Goal: Task Accomplishment & Management: Manage account settings

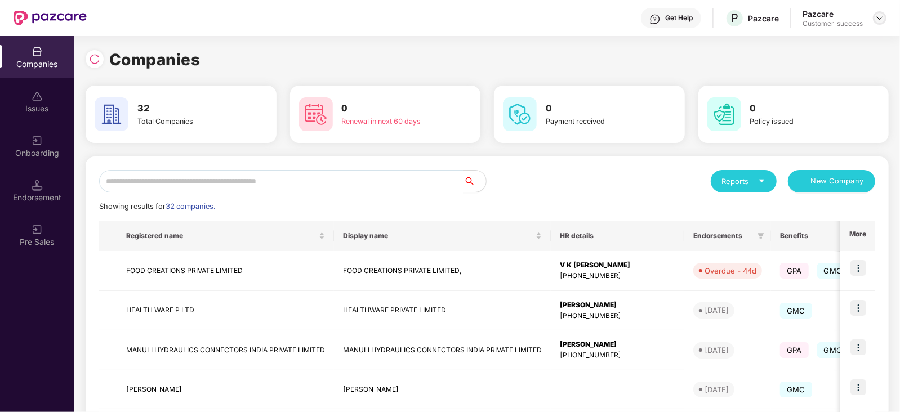
click at [876, 15] on img at bounding box center [879, 18] width 9 height 9
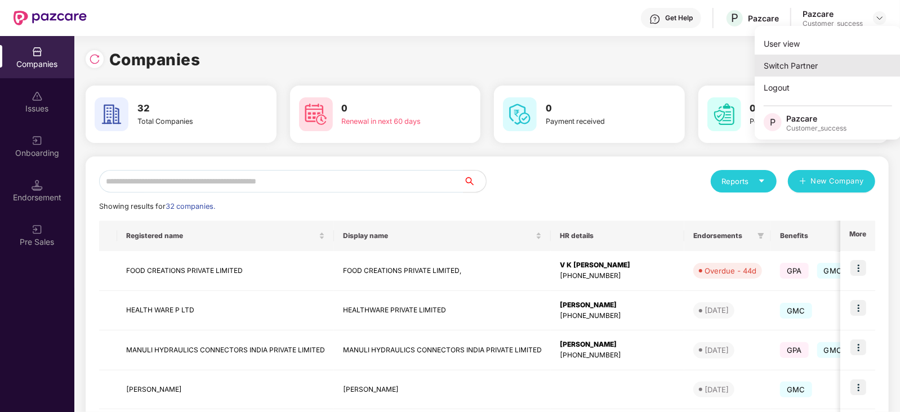
click at [796, 66] on div "Switch Partner" at bounding box center [828, 66] width 146 height 22
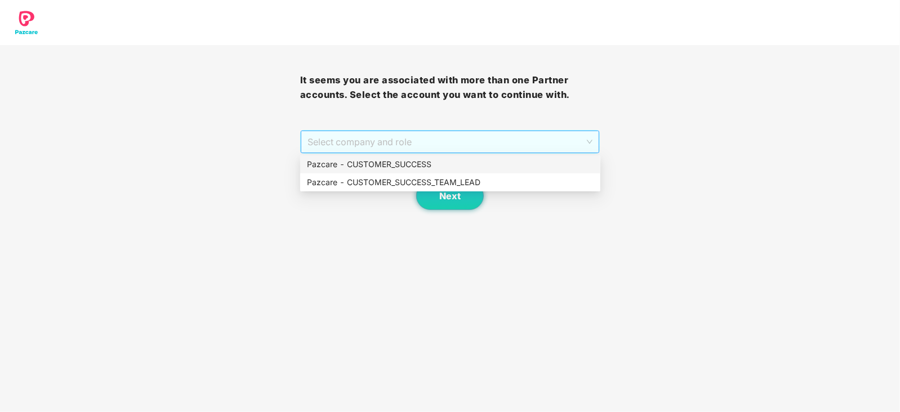
click at [591, 144] on span "Select company and role" at bounding box center [451, 141] width 286 height 21
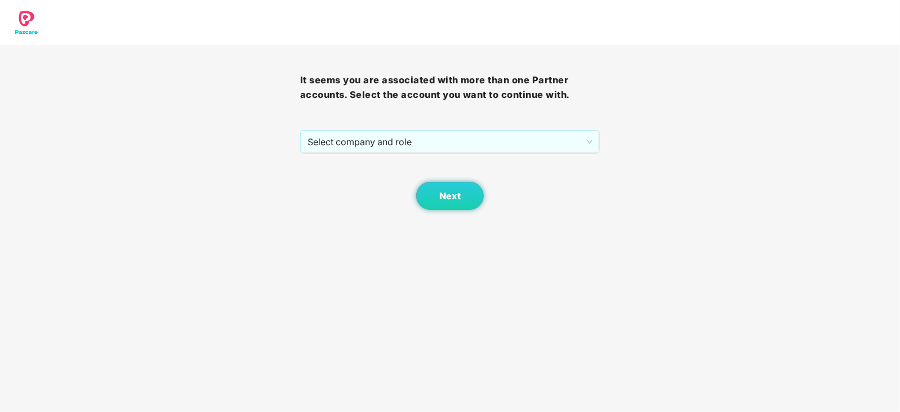
click at [799, 72] on div "It seems you are associated with more than one Partner accounts. Select the acc…" at bounding box center [450, 105] width 900 height 210
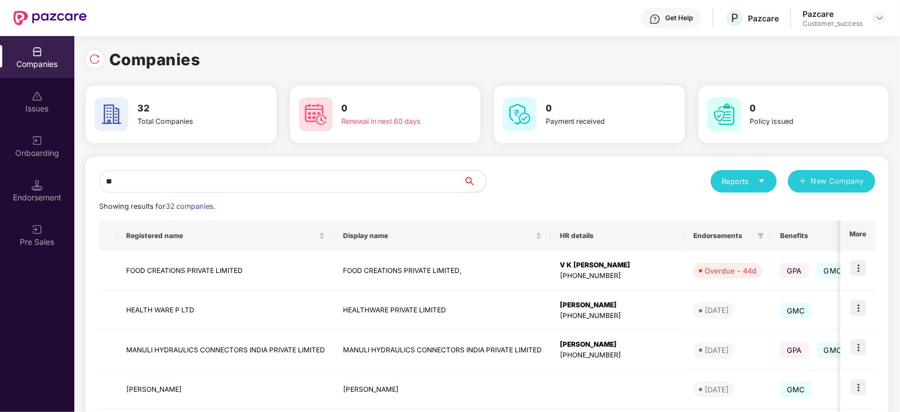
type input "*"
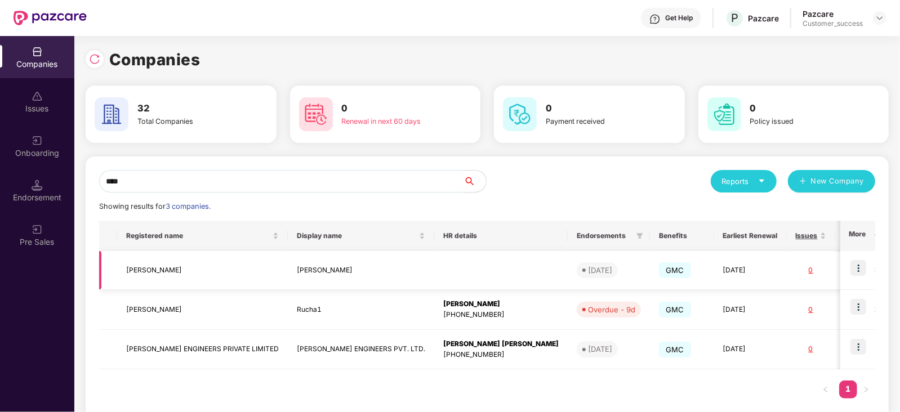
type input "****"
click at [858, 270] on img at bounding box center [859, 268] width 16 height 16
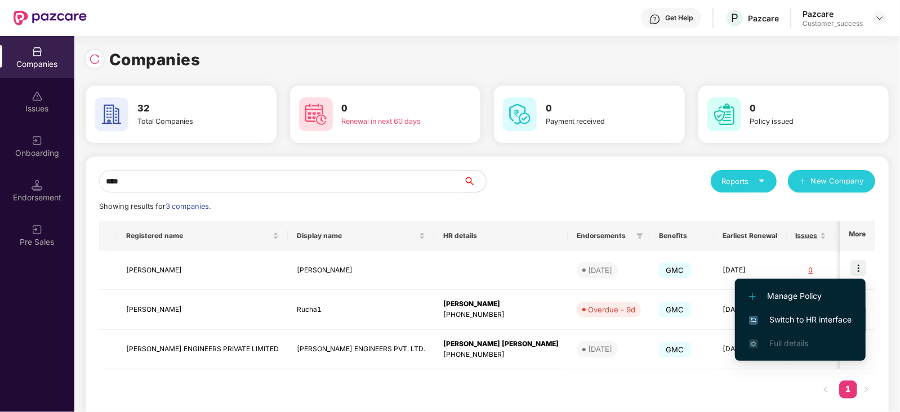
click at [795, 318] on span "Switch to HR interface" at bounding box center [800, 320] width 103 height 12
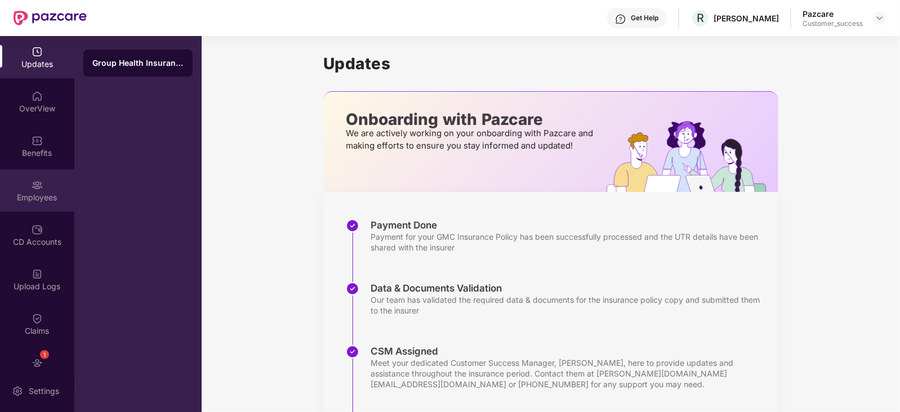
click at [33, 196] on div "Employees" at bounding box center [37, 197] width 74 height 11
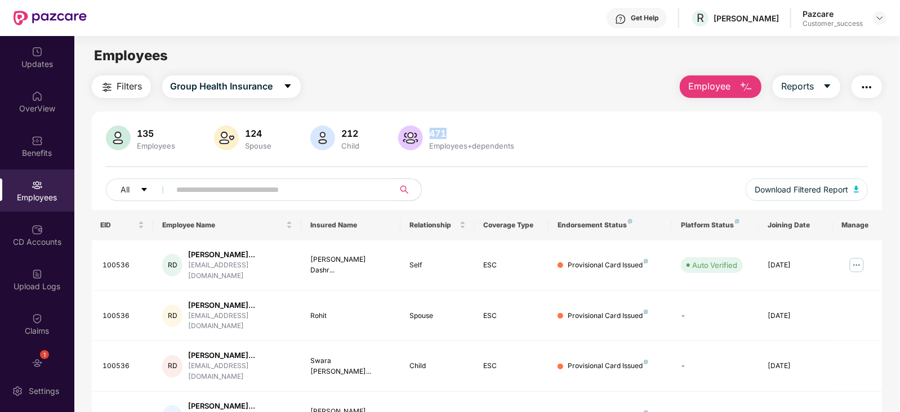
drag, startPoint x: 446, startPoint y: 131, endPoint x: 424, endPoint y: 131, distance: 21.4
click at [425, 131] on div "471 Employees+dependents" at bounding box center [472, 139] width 94 height 24
copy div "471"
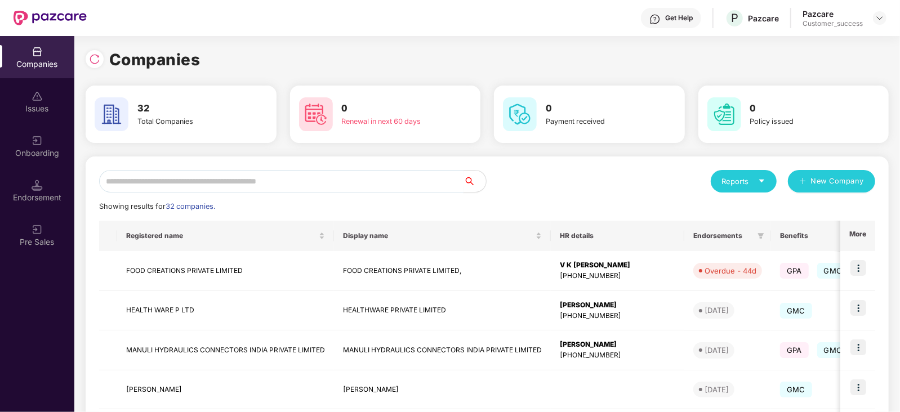
click at [173, 180] on input "text" at bounding box center [281, 181] width 364 height 23
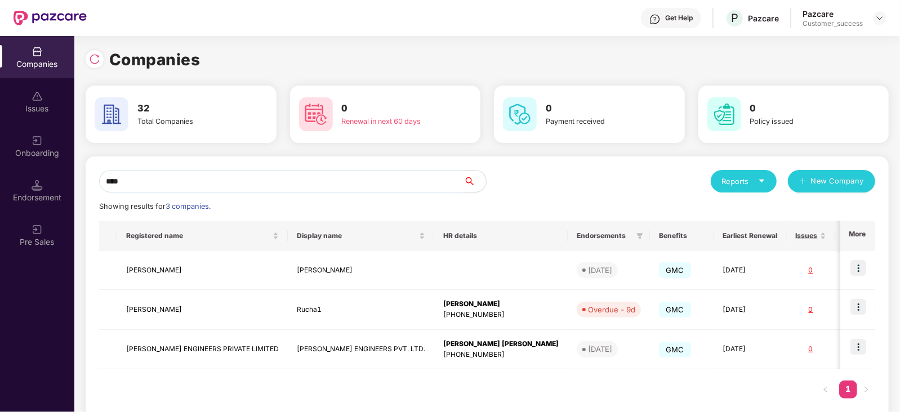
type input "****"
click at [856, 347] on img at bounding box center [859, 347] width 16 height 16
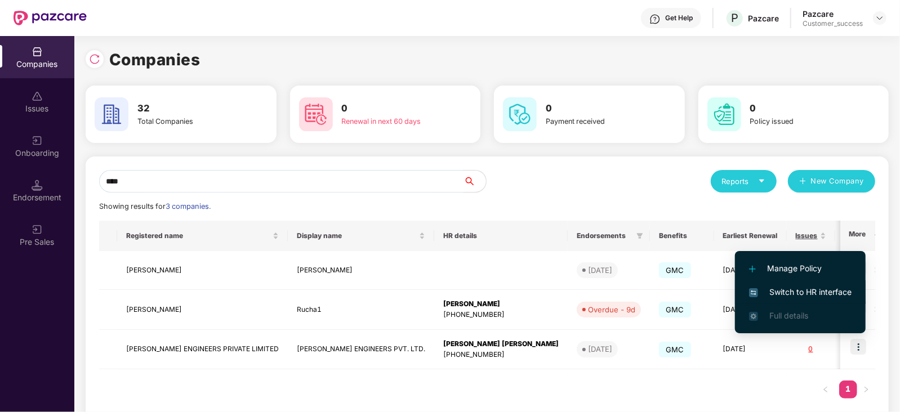
click at [803, 292] on span "Switch to HR interface" at bounding box center [800, 292] width 103 height 12
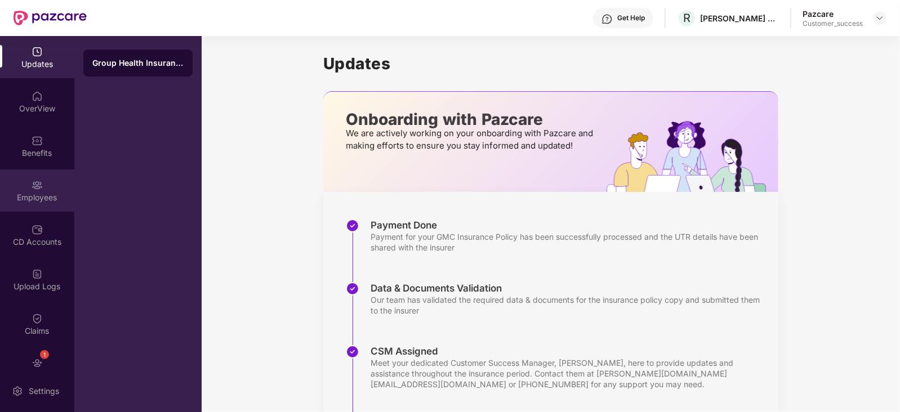
click at [42, 188] on div "Employees" at bounding box center [37, 191] width 74 height 42
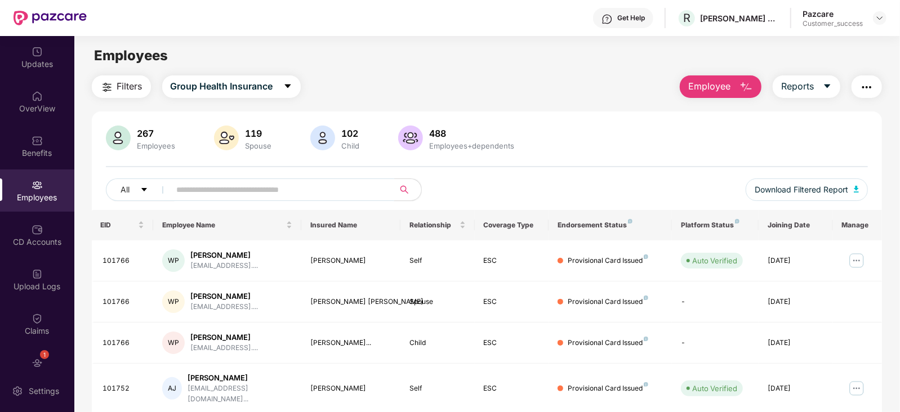
click at [201, 195] on input "text" at bounding box center [278, 189] width 202 height 17
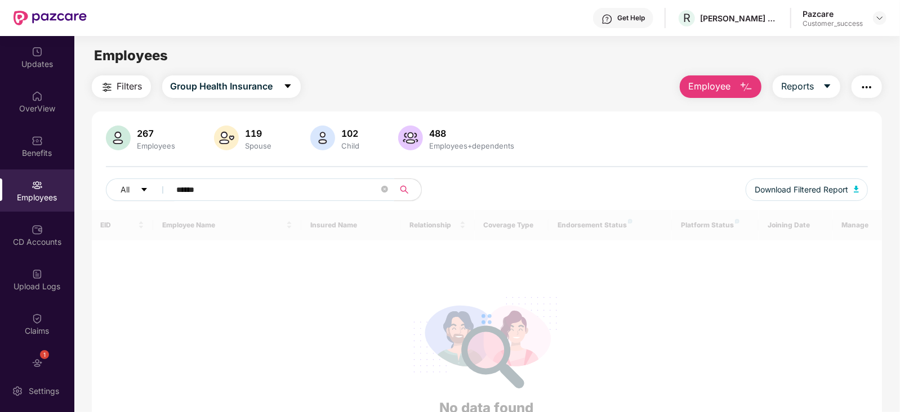
type input "*******"
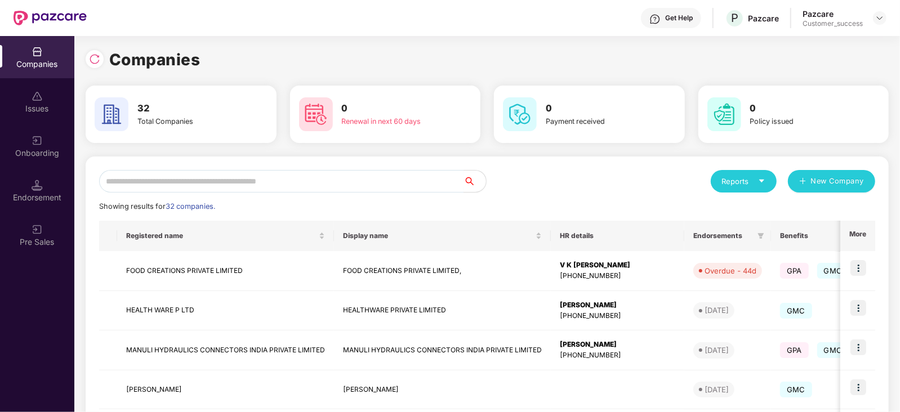
click at [261, 176] on input "text" at bounding box center [281, 181] width 364 height 23
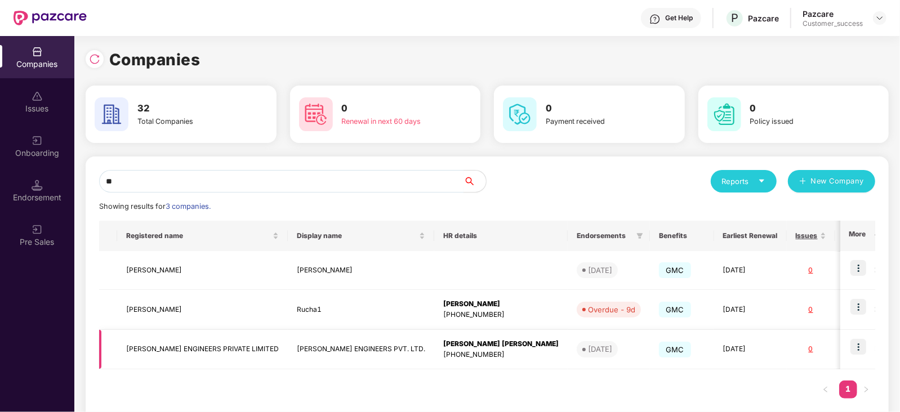
type input "**"
click at [860, 347] on img at bounding box center [859, 347] width 16 height 16
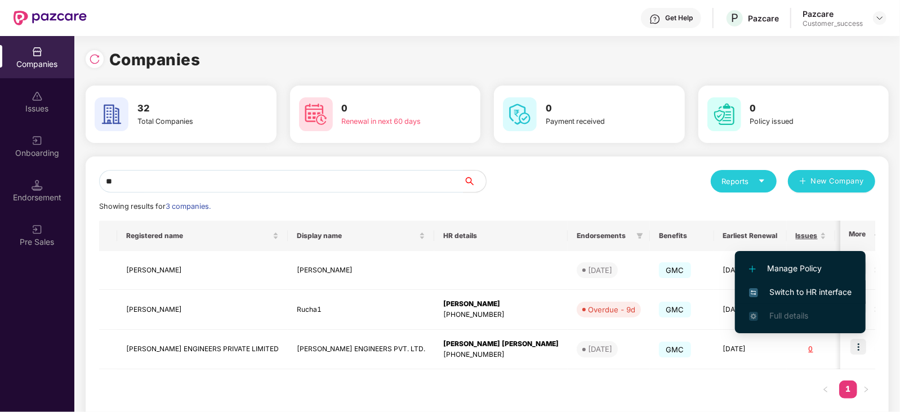
click at [826, 294] on span "Switch to HR interface" at bounding box center [800, 292] width 103 height 12
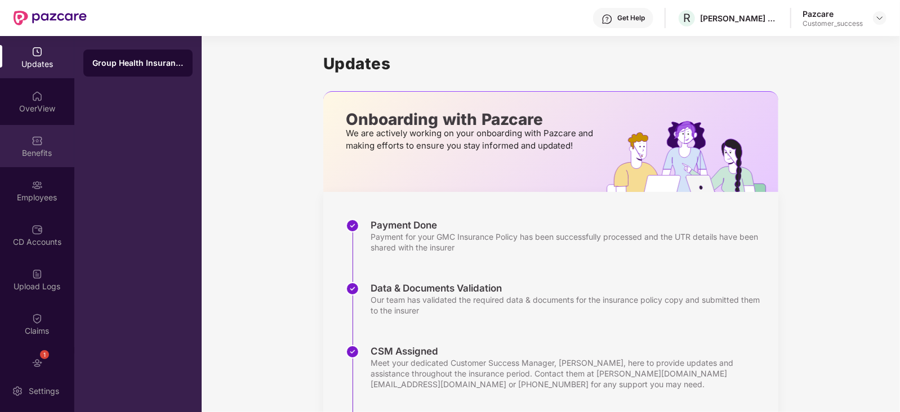
click at [35, 153] on div "Benefits" at bounding box center [37, 153] width 74 height 11
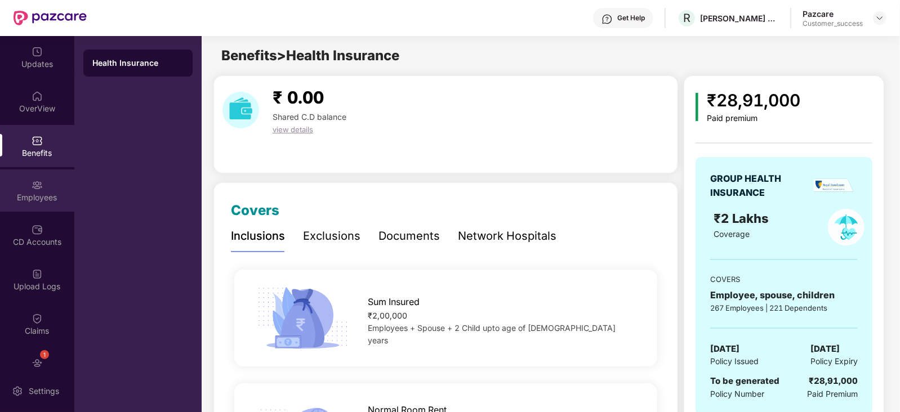
click at [35, 194] on div "Employees" at bounding box center [37, 197] width 74 height 11
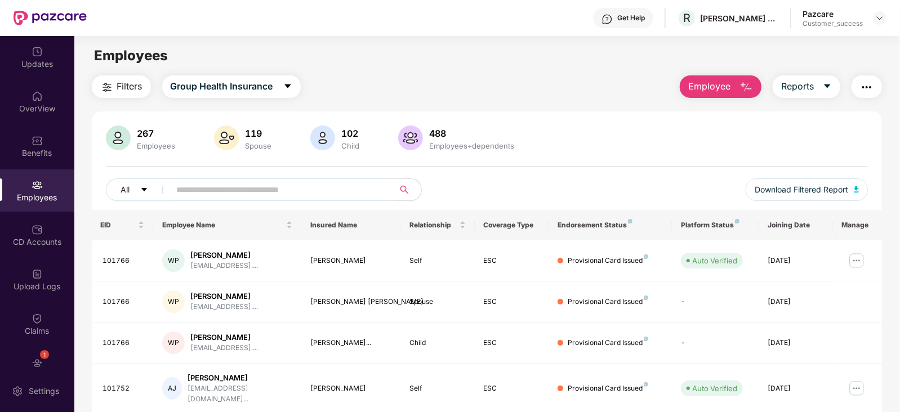
click at [226, 184] on input "text" at bounding box center [278, 189] width 202 height 17
type input "***"
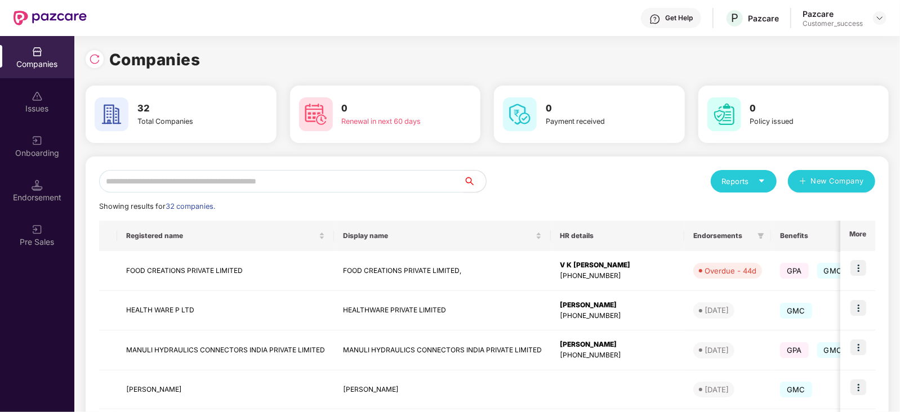
click at [140, 181] on input "text" at bounding box center [281, 181] width 364 height 23
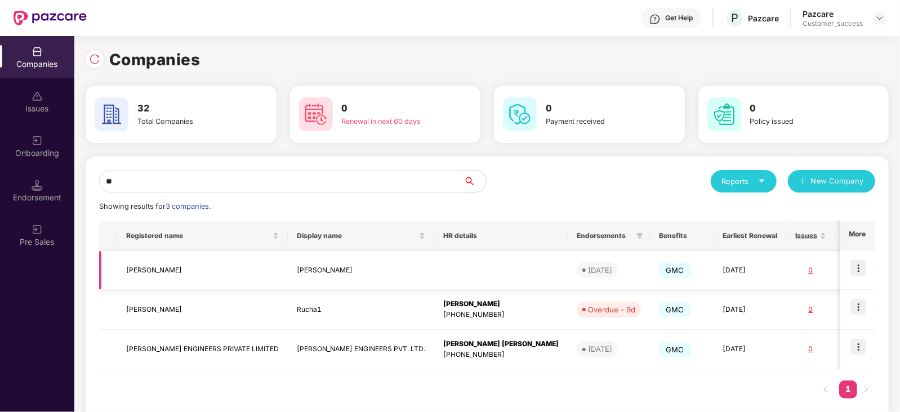
type input "**"
click at [856, 263] on img at bounding box center [859, 268] width 16 height 16
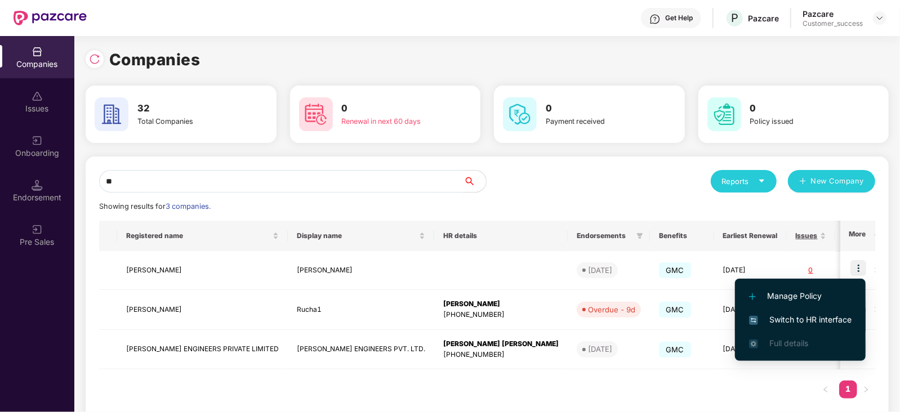
click at [820, 319] on span "Switch to HR interface" at bounding box center [800, 320] width 103 height 12
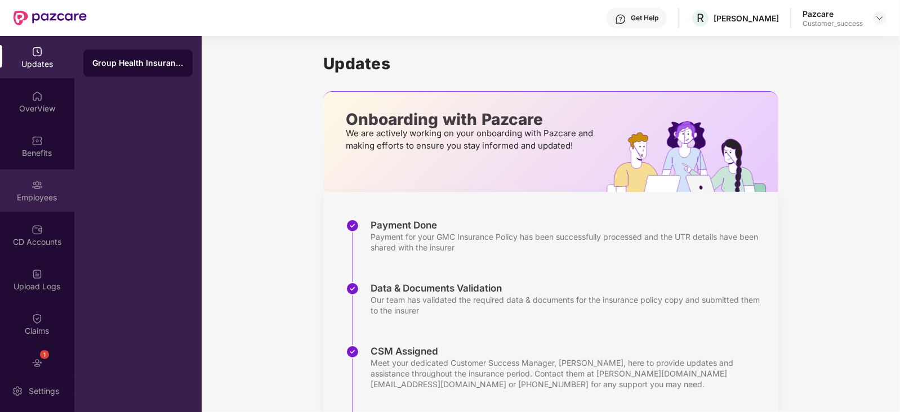
click at [33, 181] on img at bounding box center [37, 185] width 11 height 11
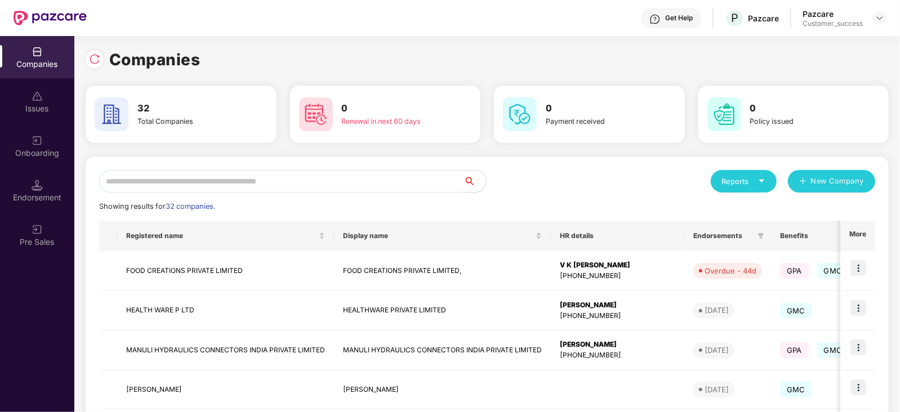
click at [139, 183] on input "text" at bounding box center [281, 181] width 364 height 23
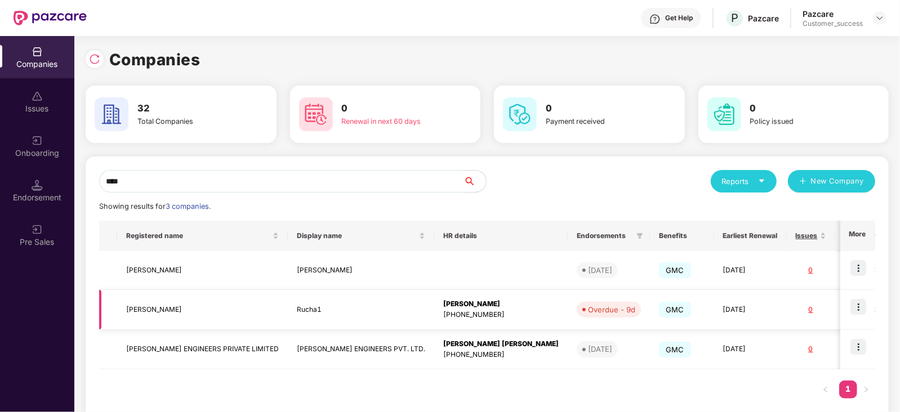
type input "****"
click at [854, 307] on img at bounding box center [859, 307] width 16 height 16
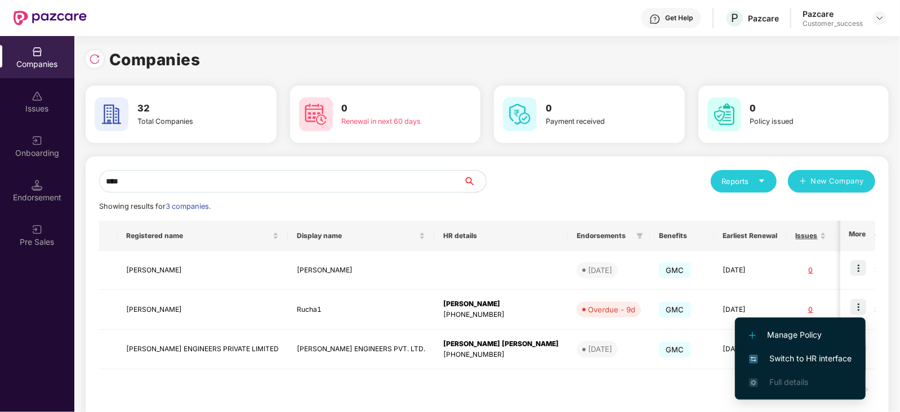
click at [811, 358] on span "Switch to HR interface" at bounding box center [800, 359] width 103 height 12
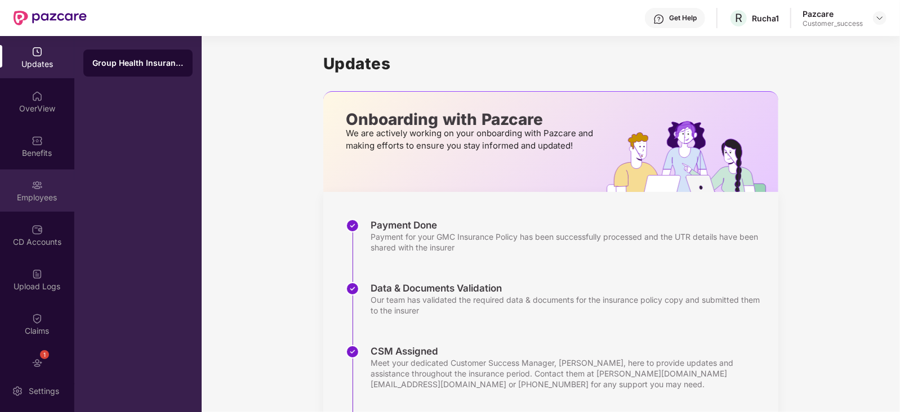
click at [46, 190] on div "Employees" at bounding box center [37, 191] width 74 height 42
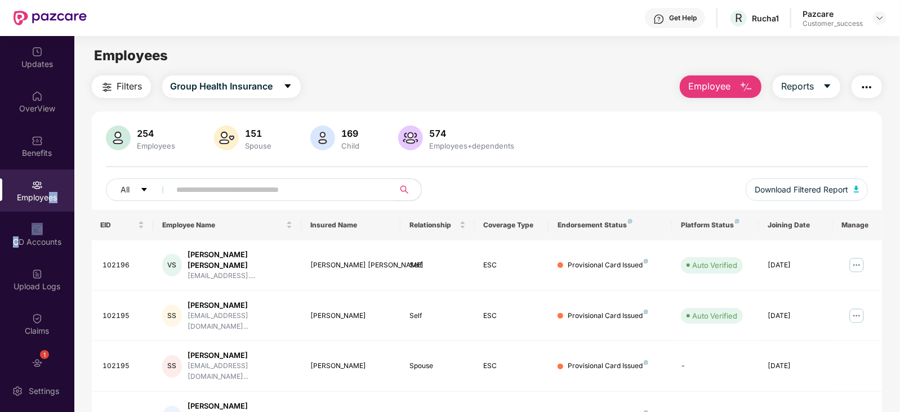
drag, startPoint x: 46, startPoint y: 190, endPoint x: 79, endPoint y: 425, distance: 237.2
click at [79, 412] on html "Get Help R Rucha1 Pazcare Customer_success Updates OverView Benefits Employees …" at bounding box center [450, 206] width 900 height 412
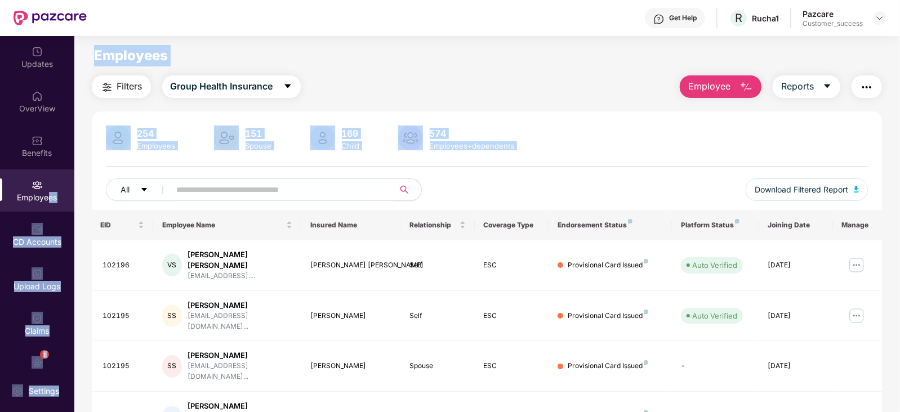
scroll to position [23, 0]
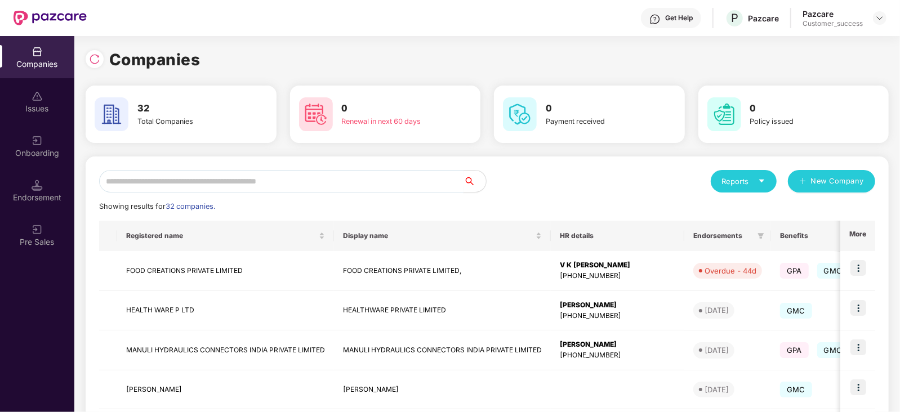
click at [158, 184] on input "text" at bounding box center [281, 181] width 364 height 23
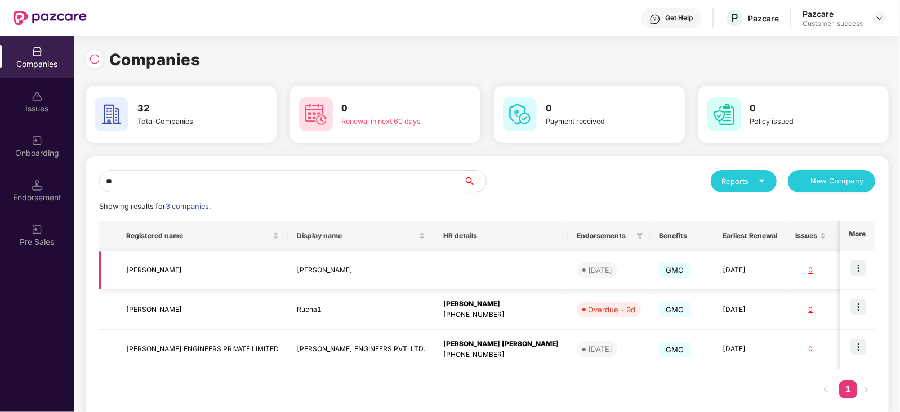
type input "**"
click at [859, 264] on img at bounding box center [859, 268] width 16 height 16
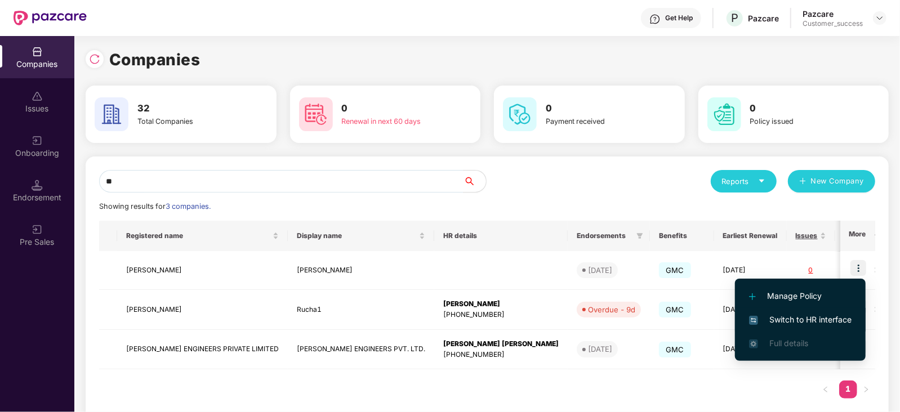
click at [800, 319] on span "Switch to HR interface" at bounding box center [800, 320] width 103 height 12
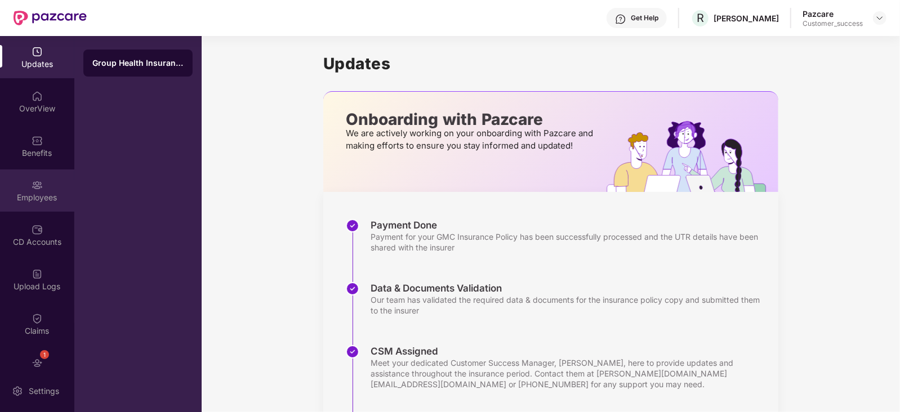
click at [43, 197] on div "Employees" at bounding box center [37, 197] width 74 height 11
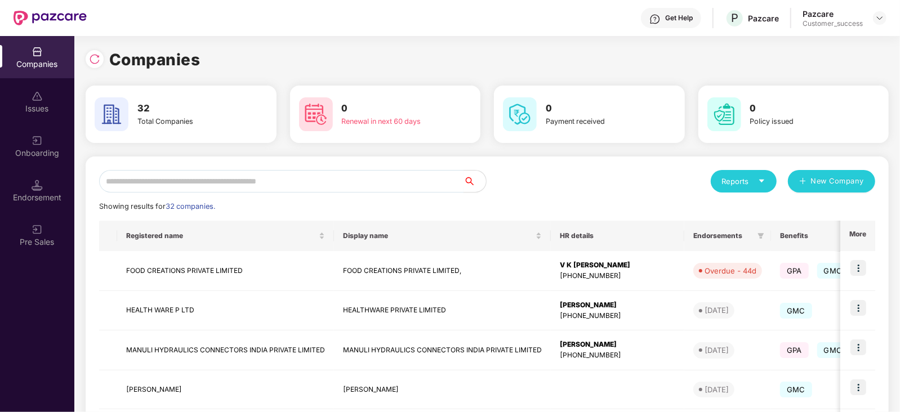
click at [135, 180] on input "text" at bounding box center [281, 181] width 364 height 23
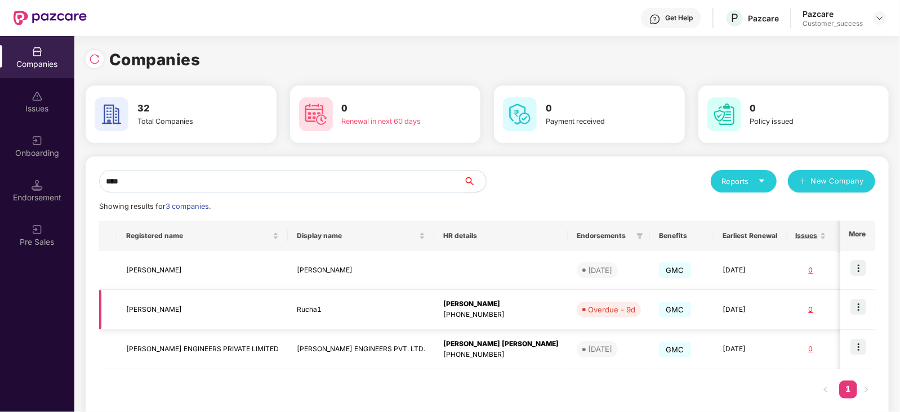
type input "****"
click at [859, 303] on img at bounding box center [859, 307] width 16 height 16
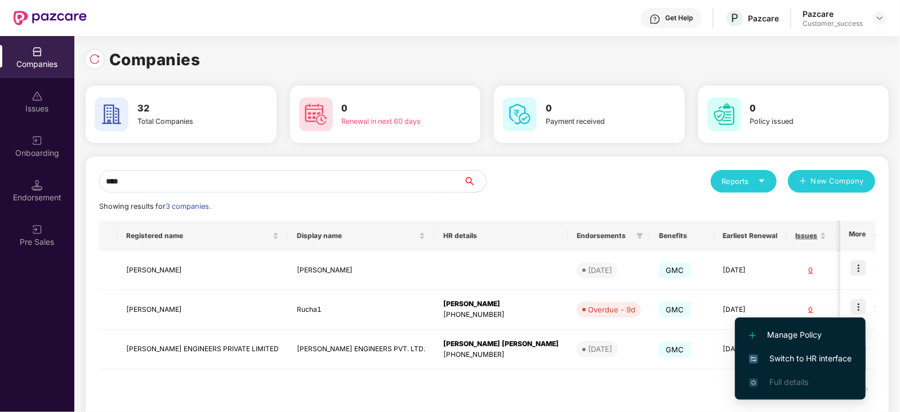
click at [791, 357] on span "Switch to HR interface" at bounding box center [800, 359] width 103 height 12
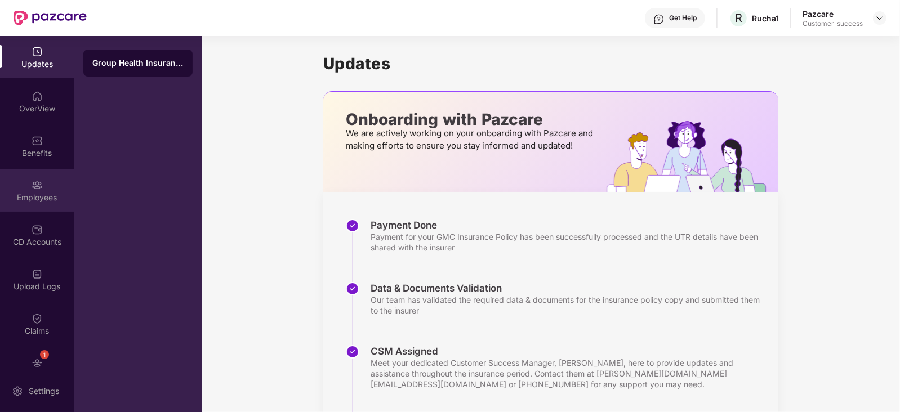
click at [35, 193] on div "Employees" at bounding box center [37, 197] width 74 height 11
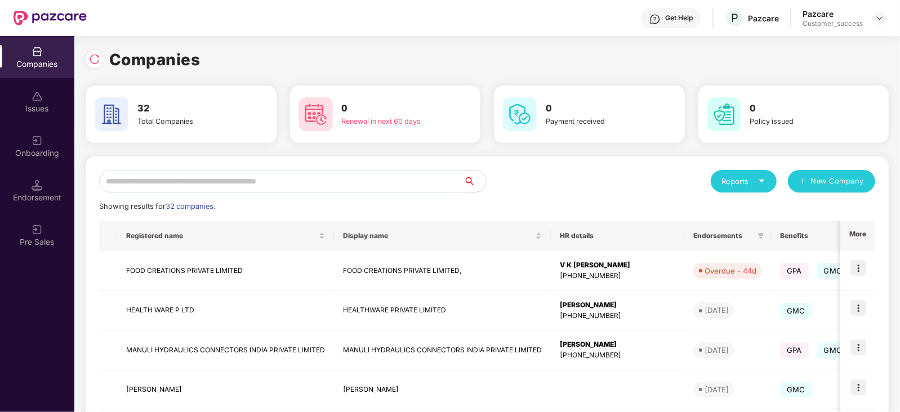
click at [176, 182] on input "text" at bounding box center [281, 181] width 364 height 23
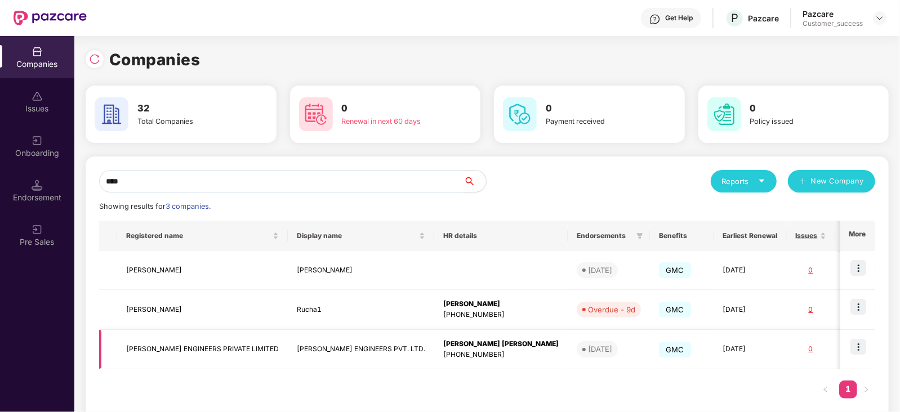
type input "****"
click at [857, 345] on img at bounding box center [859, 347] width 16 height 16
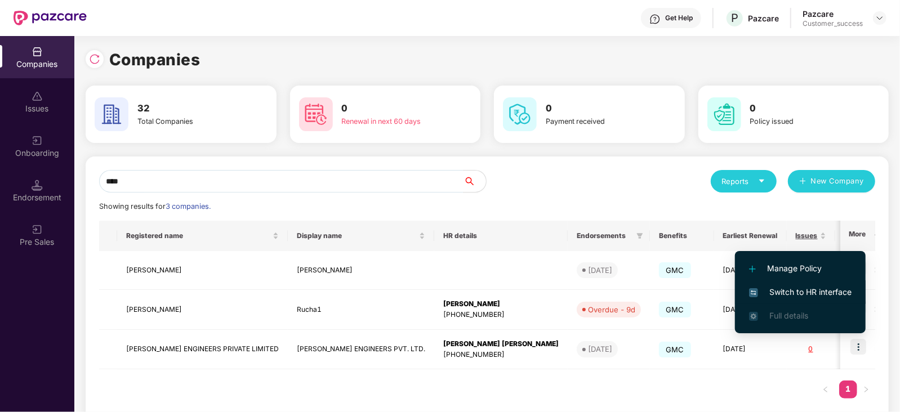
click at [814, 288] on span "Switch to HR interface" at bounding box center [800, 292] width 103 height 12
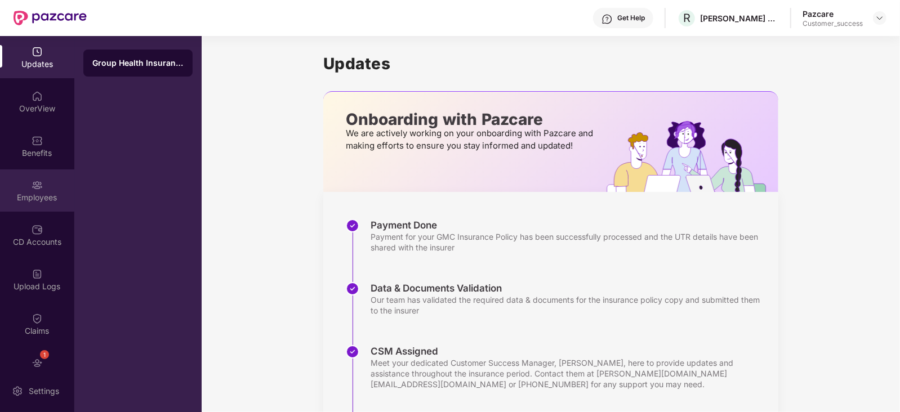
click at [34, 192] on div "Employees" at bounding box center [37, 197] width 74 height 11
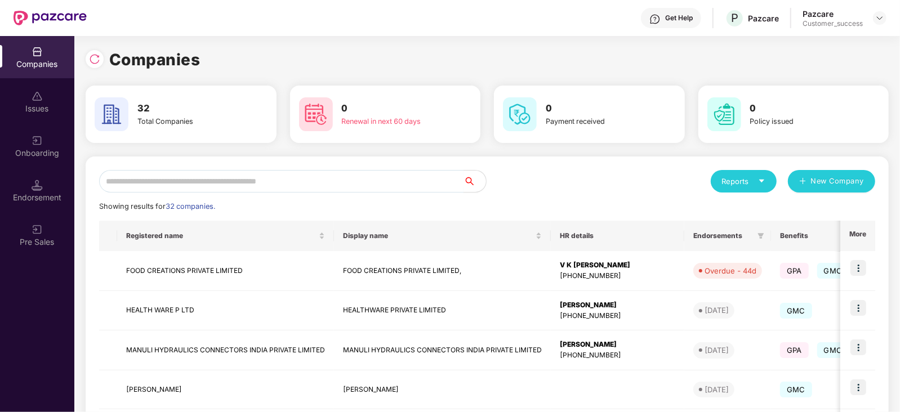
click at [130, 177] on input "text" at bounding box center [281, 181] width 364 height 23
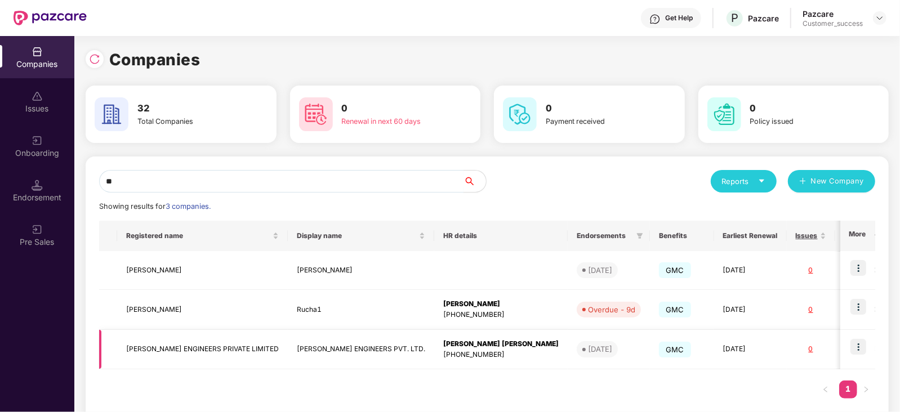
type input "**"
drag, startPoint x: 251, startPoint y: 349, endPoint x: 113, endPoint y: 362, distance: 138.6
click at [113, 362] on tr "RUCHA ENGINEERS PRIVATE LIMITED RUCHA ENGINEERS PVT. LTD. Rajendra Sheshrao Tup…" at bounding box center [558, 350] width 918 height 40
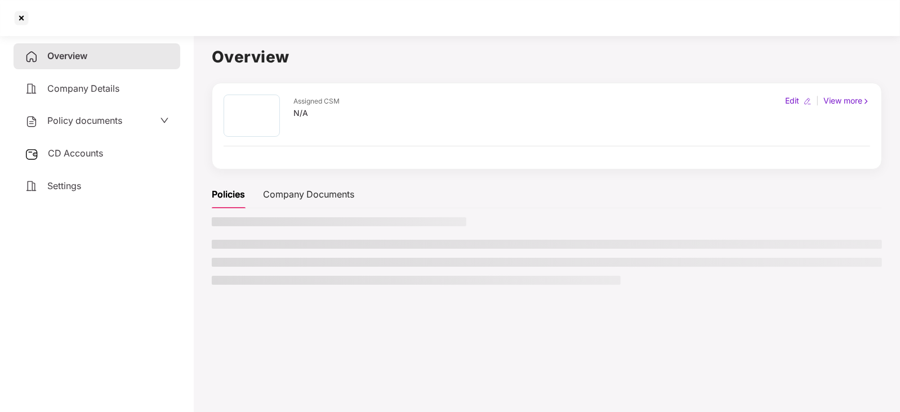
copy tr "[PERSON_NAME] ENGINEERS PRIVATE LIMITED"
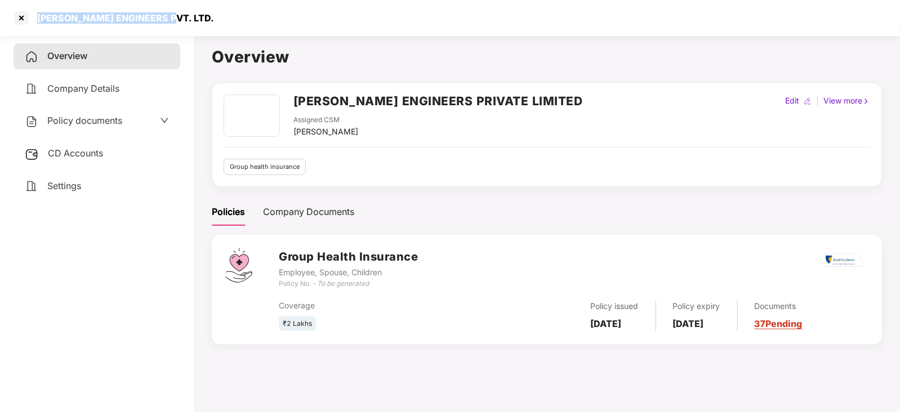
drag, startPoint x: 167, startPoint y: 15, endPoint x: 11, endPoint y: 21, distance: 156.2
click at [11, 21] on div "[PERSON_NAME] ENGINEERS PVT. LTD." at bounding box center [450, 18] width 900 height 36
copy div "[PERSON_NAME] ENGINEERS PVT. LTD."
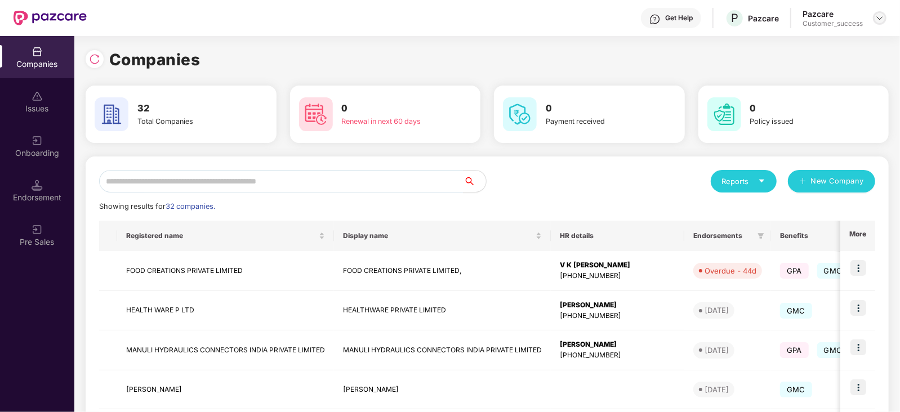
click at [878, 16] on img at bounding box center [879, 18] width 9 height 9
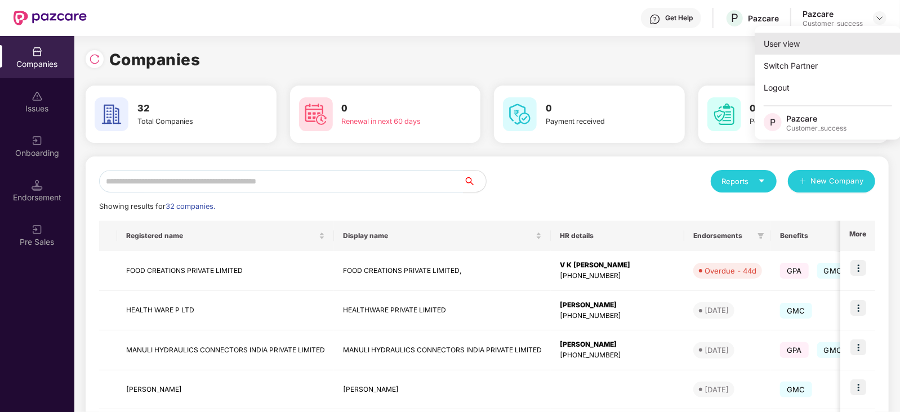
click at [787, 43] on div "User view" at bounding box center [828, 44] width 146 height 22
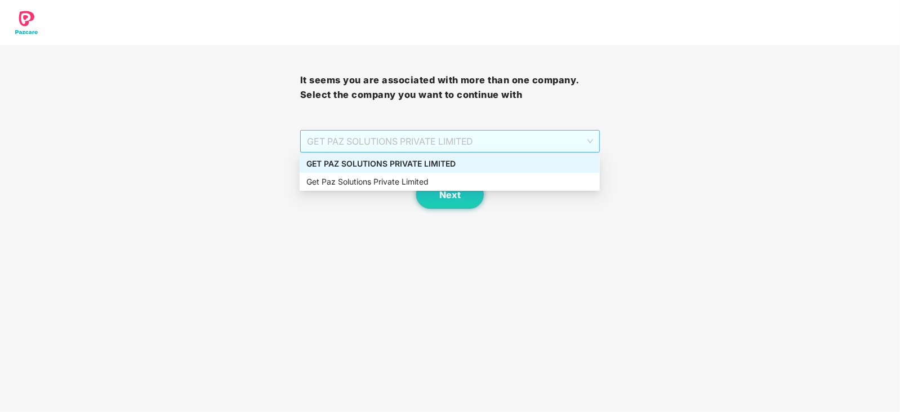
click at [591, 137] on span "GET PAZ SOLUTIONS PRIVATE LIMITED" at bounding box center [450, 141] width 287 height 21
click at [439, 167] on div "GET PAZ SOLUTIONS PRIVATE LIMITED" at bounding box center [449, 164] width 287 height 12
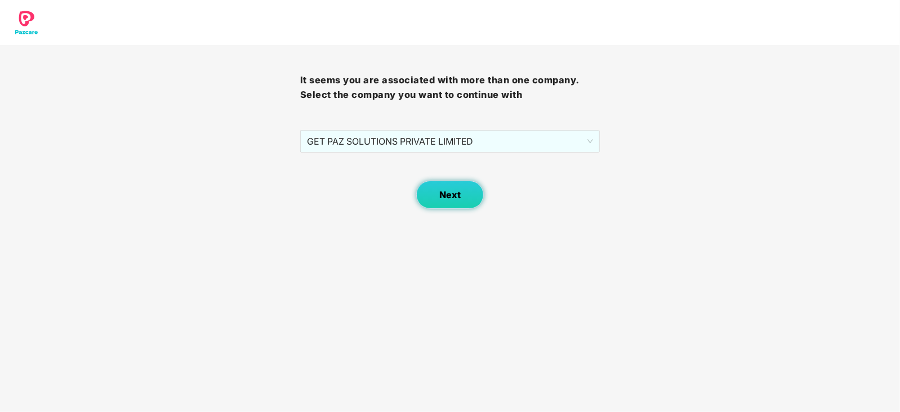
click at [452, 193] on span "Next" at bounding box center [449, 195] width 21 height 11
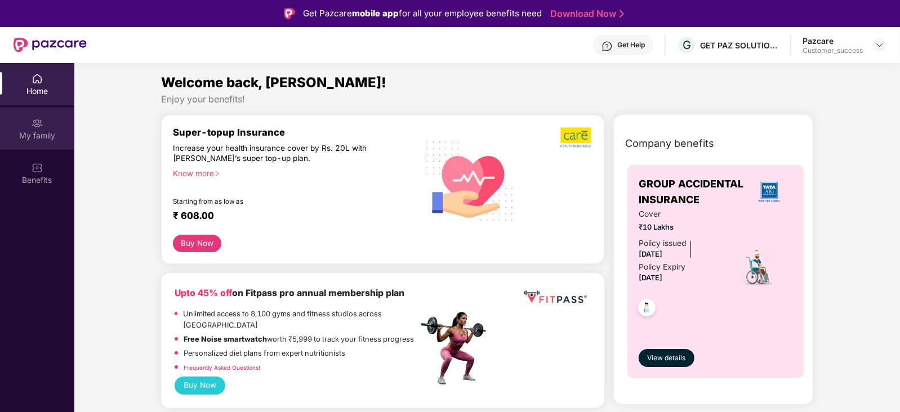
click at [52, 135] on div "My family" at bounding box center [37, 135] width 74 height 11
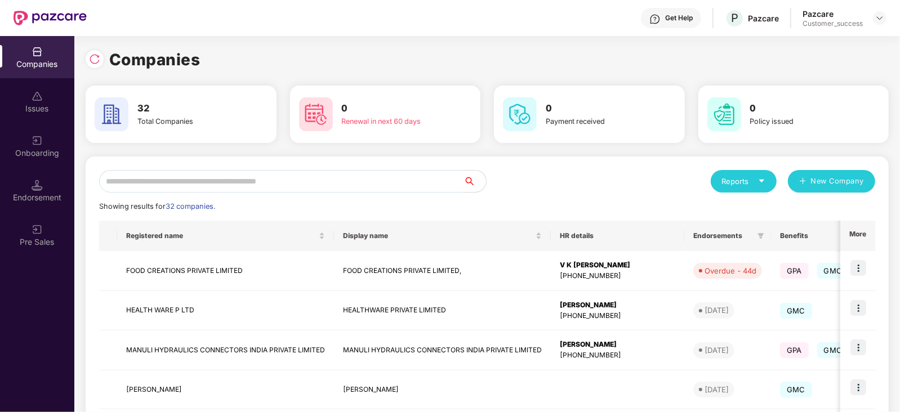
click at [208, 179] on input "text" at bounding box center [281, 181] width 364 height 23
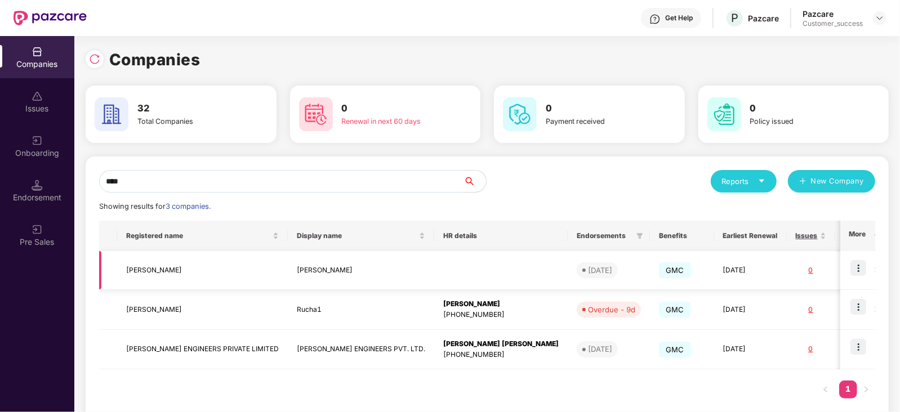
type input "****"
click at [864, 266] on img at bounding box center [859, 268] width 16 height 16
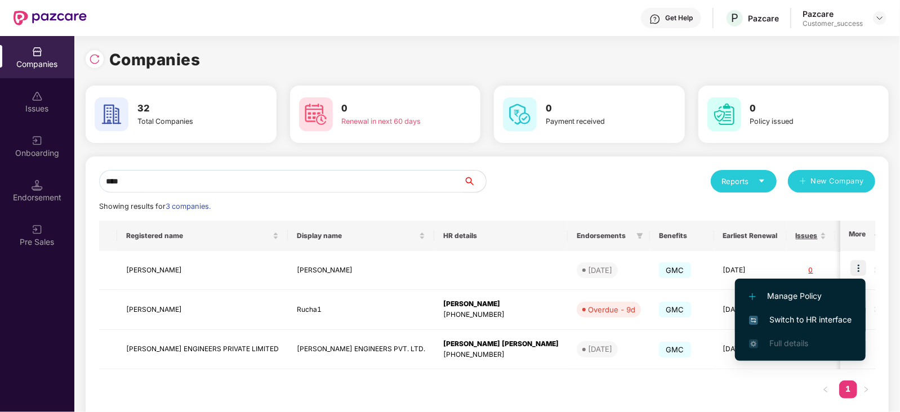
click at [814, 317] on span "Switch to HR interface" at bounding box center [800, 320] width 103 height 12
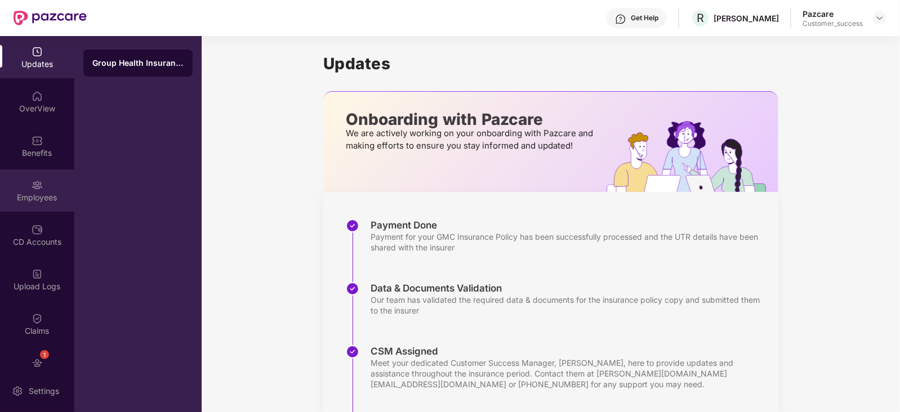
click at [33, 195] on div "Employees" at bounding box center [37, 197] width 74 height 11
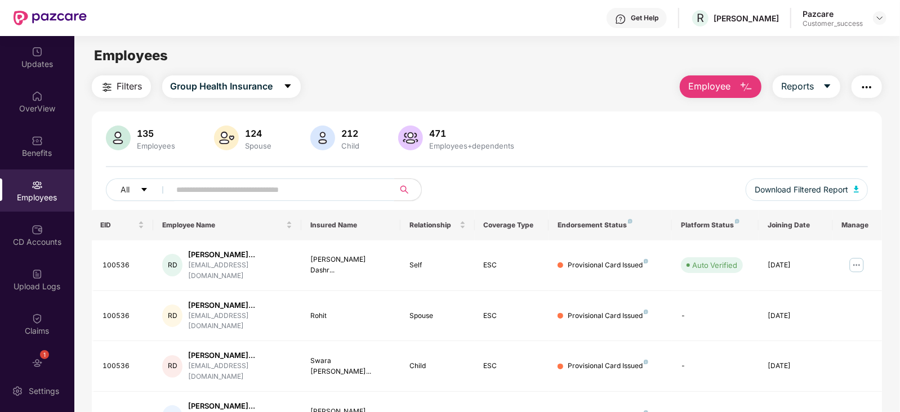
click at [251, 192] on input "text" at bounding box center [278, 189] width 202 height 17
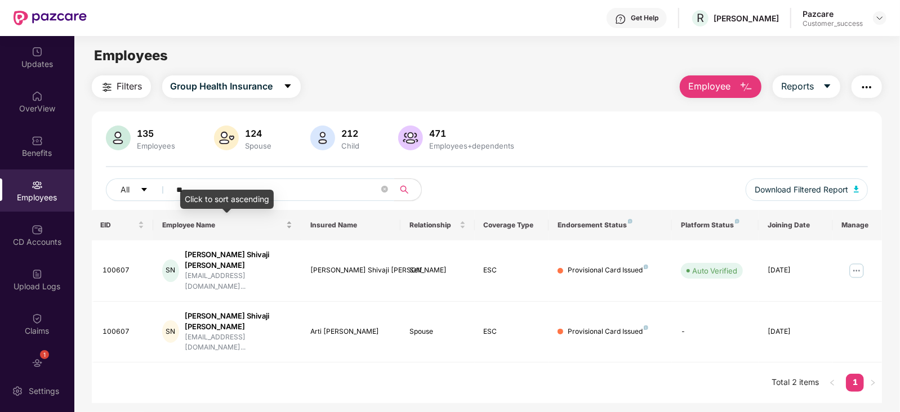
type input "*"
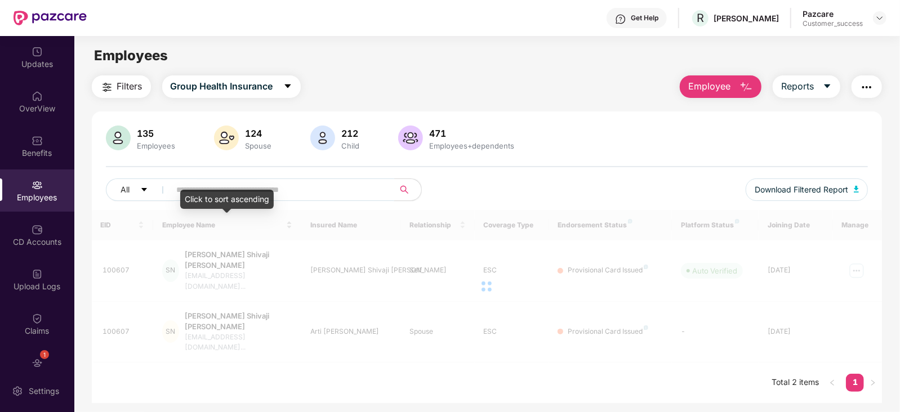
paste input "**********"
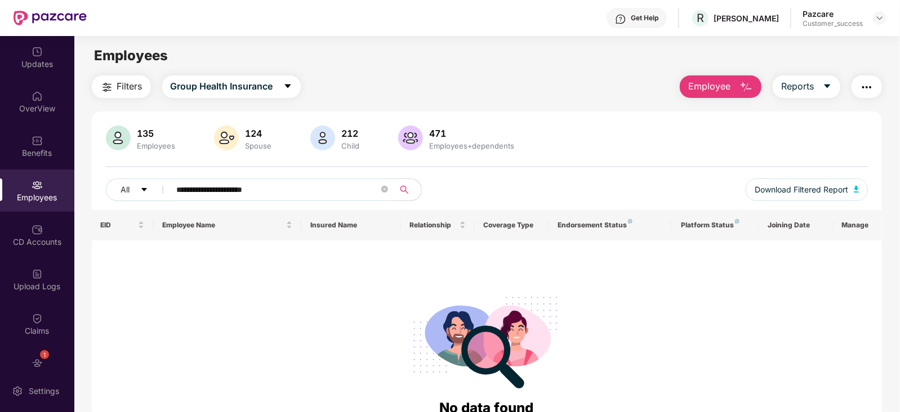
type input "**********"
click at [704, 11] on span "R" at bounding box center [700, 18] width 7 height 14
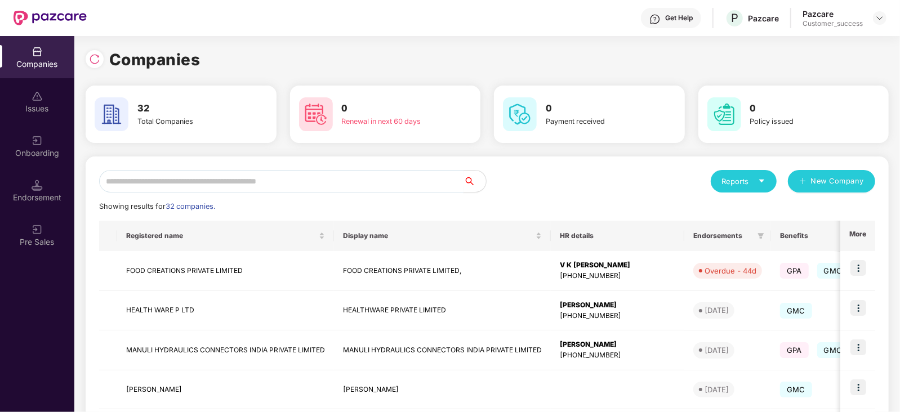
click at [199, 177] on input "text" at bounding box center [281, 181] width 364 height 23
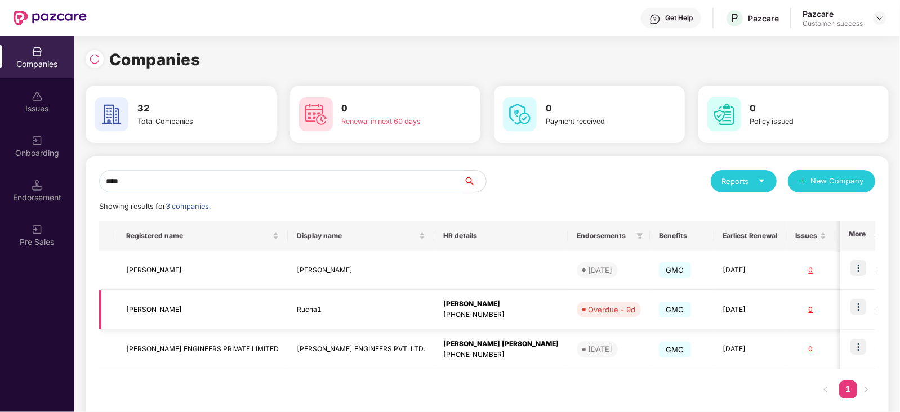
type input "****"
drag, startPoint x: 439, startPoint y: 315, endPoint x: 381, endPoint y: 313, distance: 58.0
click at [443, 313] on div "[PHONE_NUMBER]" at bounding box center [500, 315] width 115 height 11
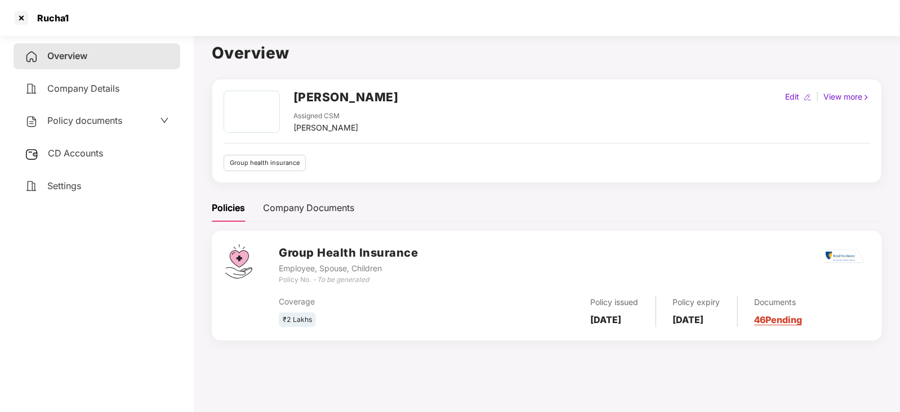
scroll to position [30, 0]
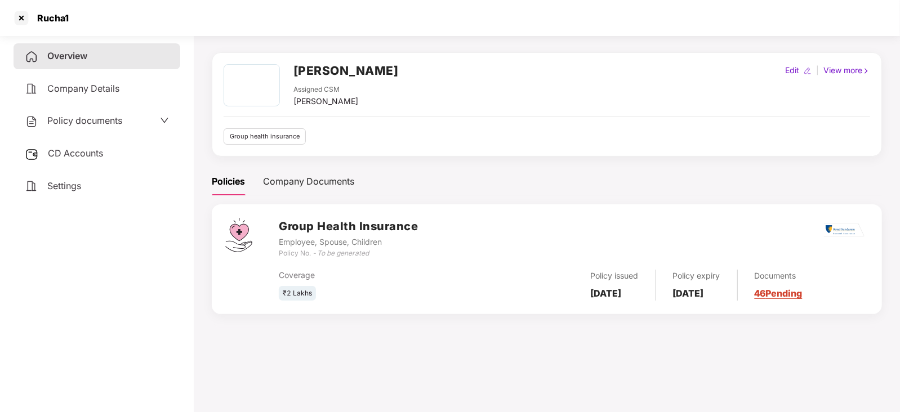
click at [92, 87] on span "Company Details" at bounding box center [83, 88] width 72 height 11
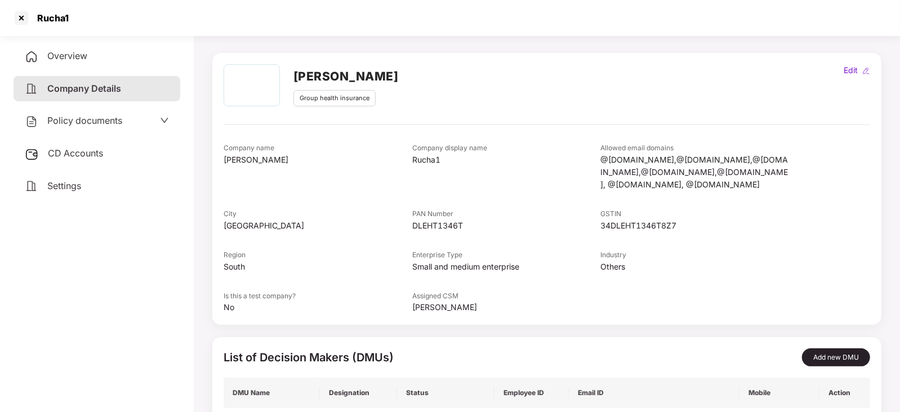
scroll to position [121, 0]
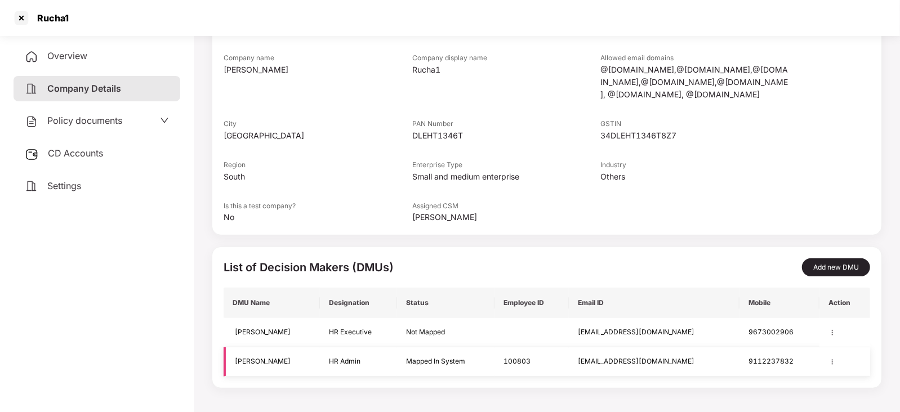
click at [775, 359] on div "9112237832" at bounding box center [780, 362] width 62 height 11
copy div "9112237832"
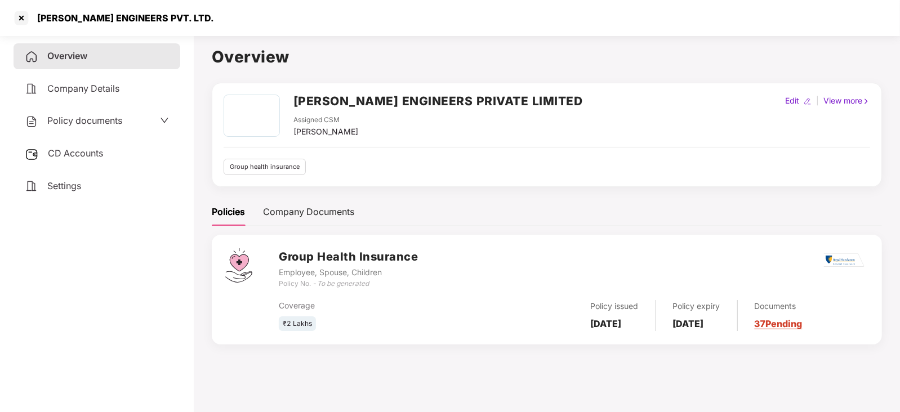
click at [550, 48] on h1 "Overview" at bounding box center [547, 56] width 670 height 25
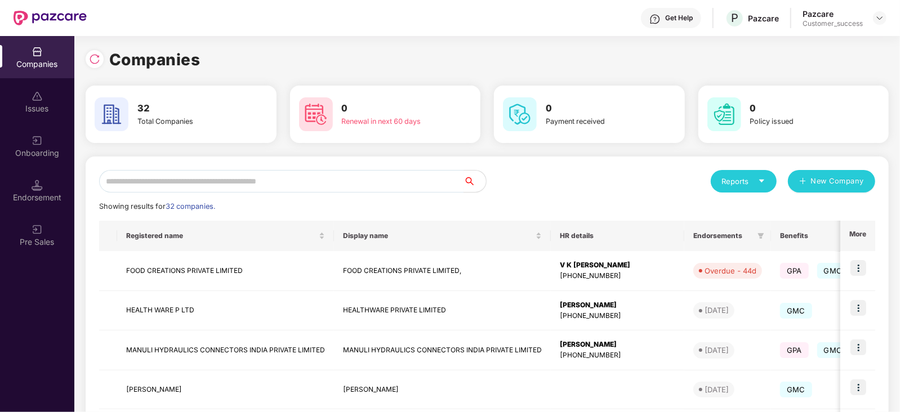
click at [227, 185] on input "text" at bounding box center [281, 181] width 364 height 23
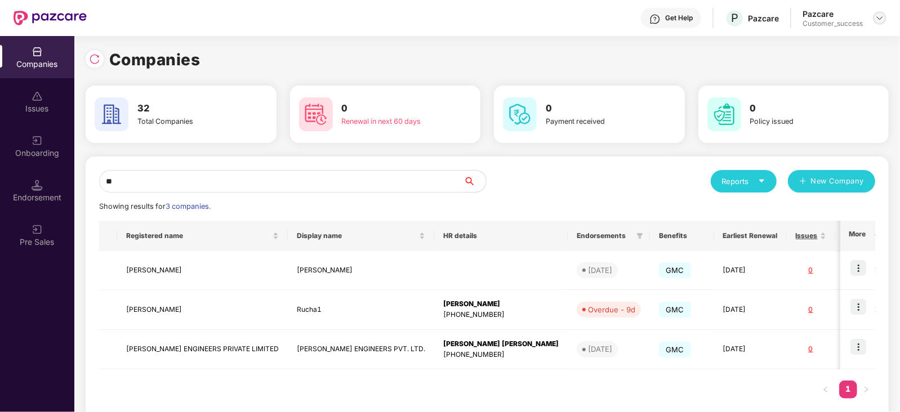
type input "**"
click at [882, 21] on img at bounding box center [879, 18] width 9 height 9
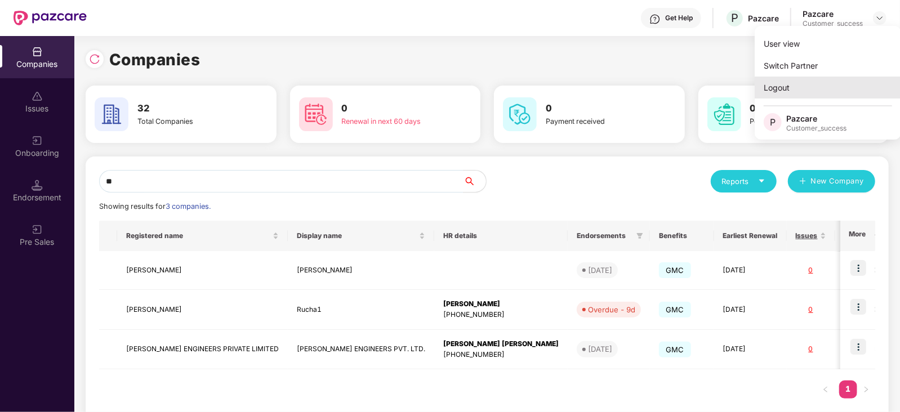
click at [778, 84] on div "Logout" at bounding box center [828, 88] width 146 height 22
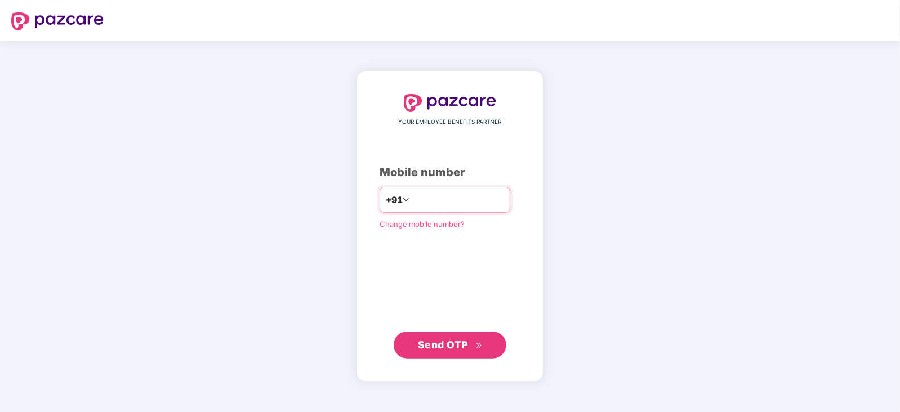
click at [442, 197] on input "number" at bounding box center [458, 200] width 92 height 18
type input "**********"
click at [458, 349] on span "Send OTP" at bounding box center [443, 345] width 50 height 12
